Goal: Task Accomplishment & Management: Complete application form

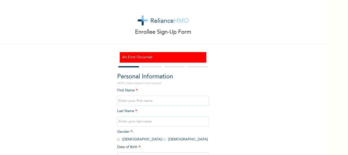
click at [166, 102] on input "text" at bounding box center [163, 101] width 92 height 10
type input "Ikenna"
click at [125, 124] on input "text" at bounding box center [163, 121] width 92 height 10
type input "[PERSON_NAME]"
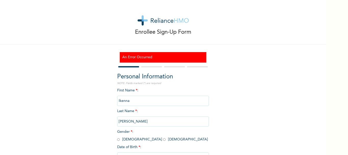
click at [117, 141] on input "radio" at bounding box center [118, 139] width 3 height 5
radio input "true"
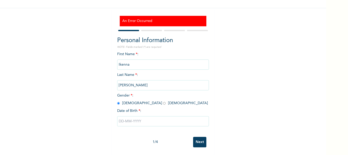
scroll to position [40, 0]
click at [130, 120] on input "text" at bounding box center [163, 121] width 92 height 10
select select "7"
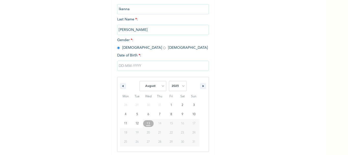
scroll to position [93, 0]
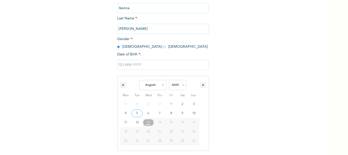
type input "08/05/2025"
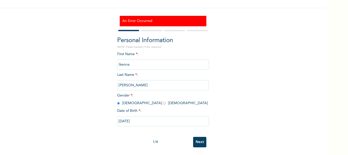
click at [126, 118] on input "08/05/2025" at bounding box center [163, 121] width 92 height 10
select select "7"
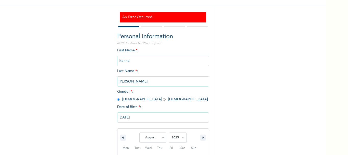
scroll to position [93, 0]
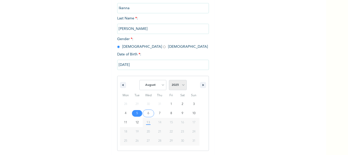
click at [181, 86] on select "2025 2024 2023 2022 2021 2020 2019 2018 2017 2016 2015 2014 2013 2012 2011 2010…" at bounding box center [178, 85] width 18 height 10
select select "1976"
click at [169, 80] on select "2025 2024 2023 2022 2021 2020 2019 2018 2017 2016 2015 2014 2013 2012 2011 2010…" at bounding box center [178, 85] width 18 height 10
click at [160, 87] on select "January February March April May June July August September October November De…" at bounding box center [153, 85] width 27 height 10
select select "11"
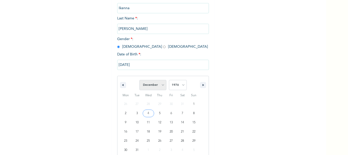
click at [140, 80] on select "January February March April May June July August September October November De…" at bounding box center [153, 85] width 27 height 10
type input "[DATE]"
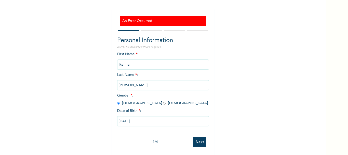
scroll to position [40, 0]
click at [149, 116] on input "[DATE]" at bounding box center [163, 121] width 92 height 10
select select "11"
select select "1976"
click at [201, 138] on input "Next" at bounding box center [199, 142] width 13 height 10
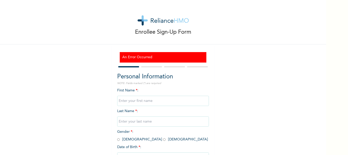
click at [135, 98] on input "text" at bounding box center [163, 101] width 92 height 10
type input "Ikenna"
type input "[PERSON_NAME]"
click at [119, 140] on span "Gender * : [DEMOGRAPHIC_DATA] [DEMOGRAPHIC_DATA]" at bounding box center [162, 135] width 91 height 11
click at [117, 140] on input "radio" at bounding box center [118, 139] width 3 height 5
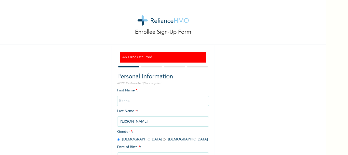
radio input "true"
click at [163, 137] on input "radio" at bounding box center [164, 139] width 3 height 5
radio input "true"
click at [117, 137] on input "radio" at bounding box center [118, 139] width 3 height 5
radio input "true"
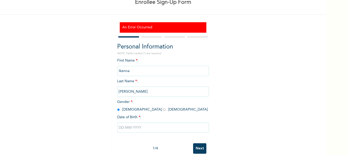
scroll to position [40, 0]
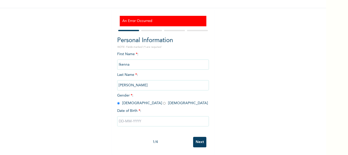
click at [168, 117] on input "text" at bounding box center [163, 121] width 92 height 10
select select "7"
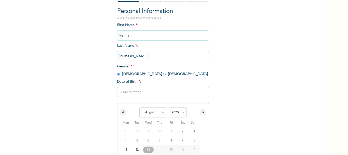
scroll to position [93, 0]
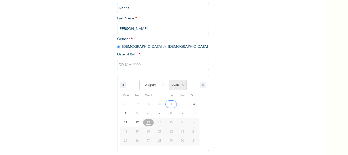
click at [182, 86] on select "2025 2024 2023 2022 2021 2020 2019 2018 2017 2016 2015 2014 2013 2012 2011 2010…" at bounding box center [178, 85] width 18 height 10
select select "1976"
click at [169, 80] on select "2025 2024 2023 2022 2021 2020 2019 2018 2017 2016 2015 2014 2013 2012 2011 2010…" at bounding box center [178, 85] width 18 height 10
click at [162, 85] on select "January February March April May June July August September October November De…" at bounding box center [153, 85] width 27 height 10
select select "11"
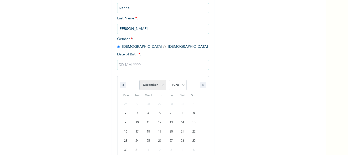
click at [140, 80] on select "January February March April May June July August September October November De…" at bounding box center [153, 85] width 27 height 10
type input "[DATE]"
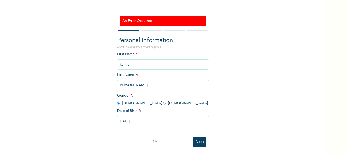
click at [201, 137] on input "Next" at bounding box center [199, 142] width 13 height 10
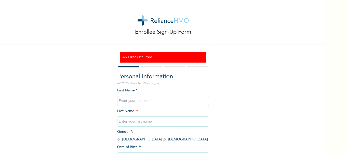
click at [242, 63] on div "Enrollee Sign-Up Form An Error Occurred Personal Information NOTE: Fields marke…" at bounding box center [163, 95] width 326 height 191
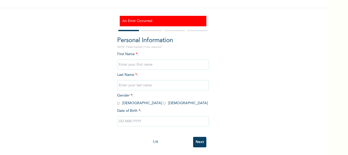
scroll to position [40, 0]
